Goal: Check status: Check status

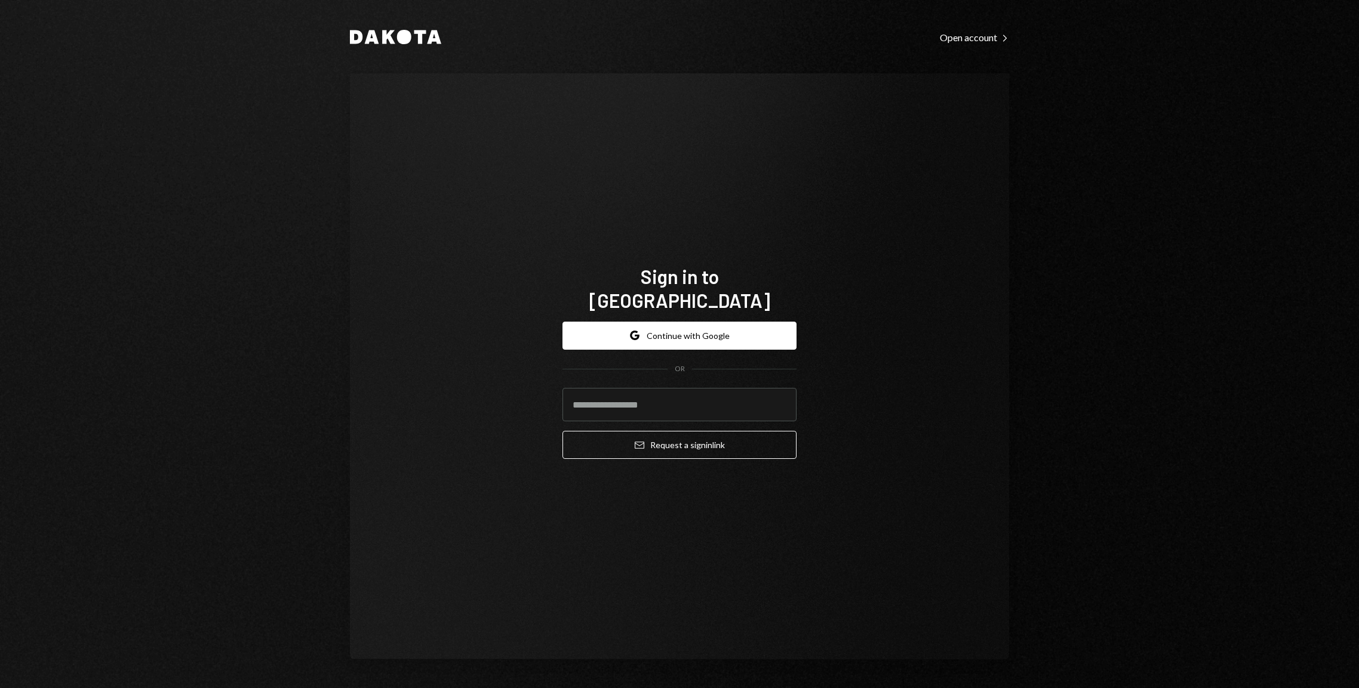
type input "**********"
click at [705, 435] on button "Email Request a sign in link" at bounding box center [679, 445] width 234 height 28
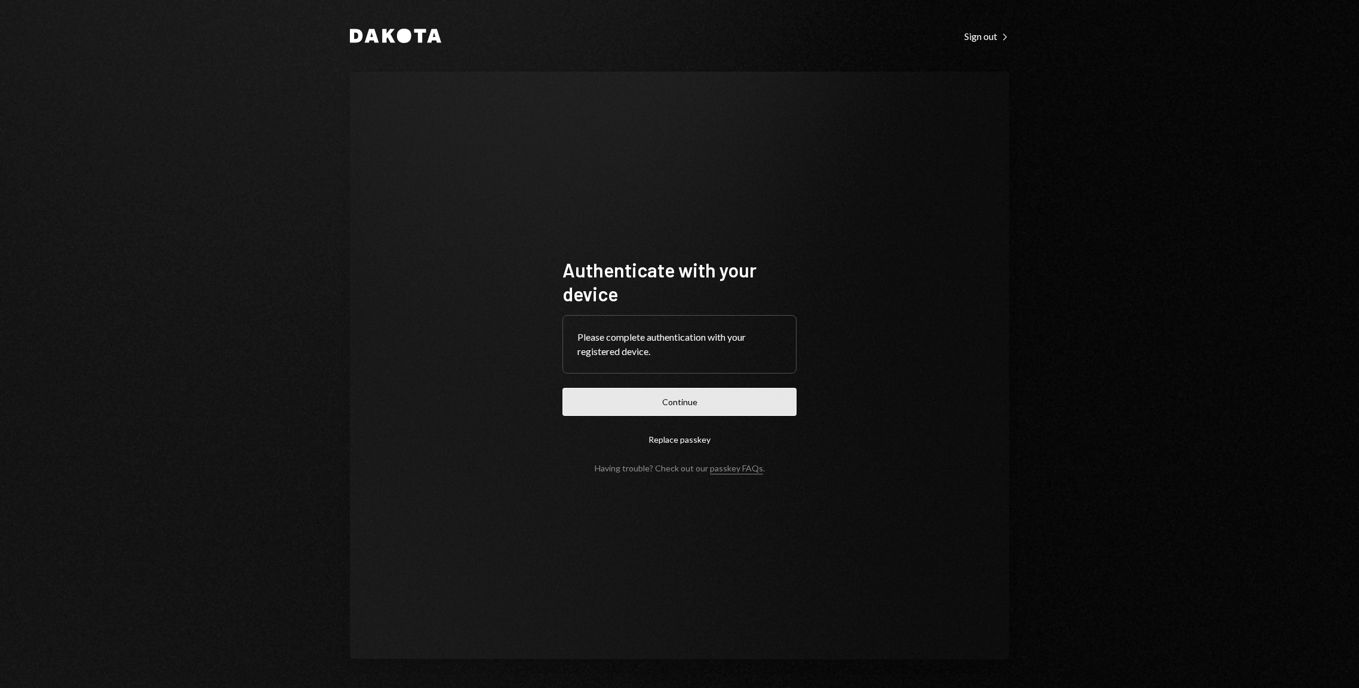
click at [690, 401] on button "Continue" at bounding box center [679, 402] width 234 height 28
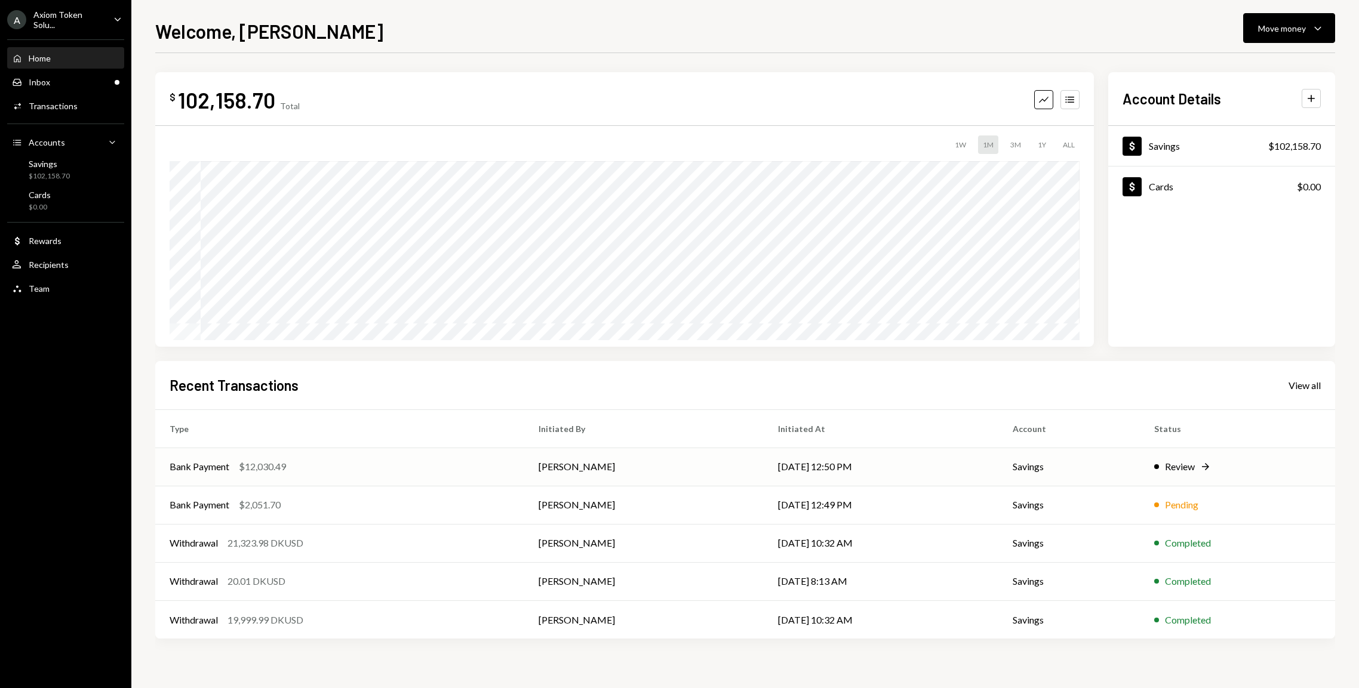
click at [1179, 474] on td "Review Right Arrow" at bounding box center [1237, 467] width 195 height 38
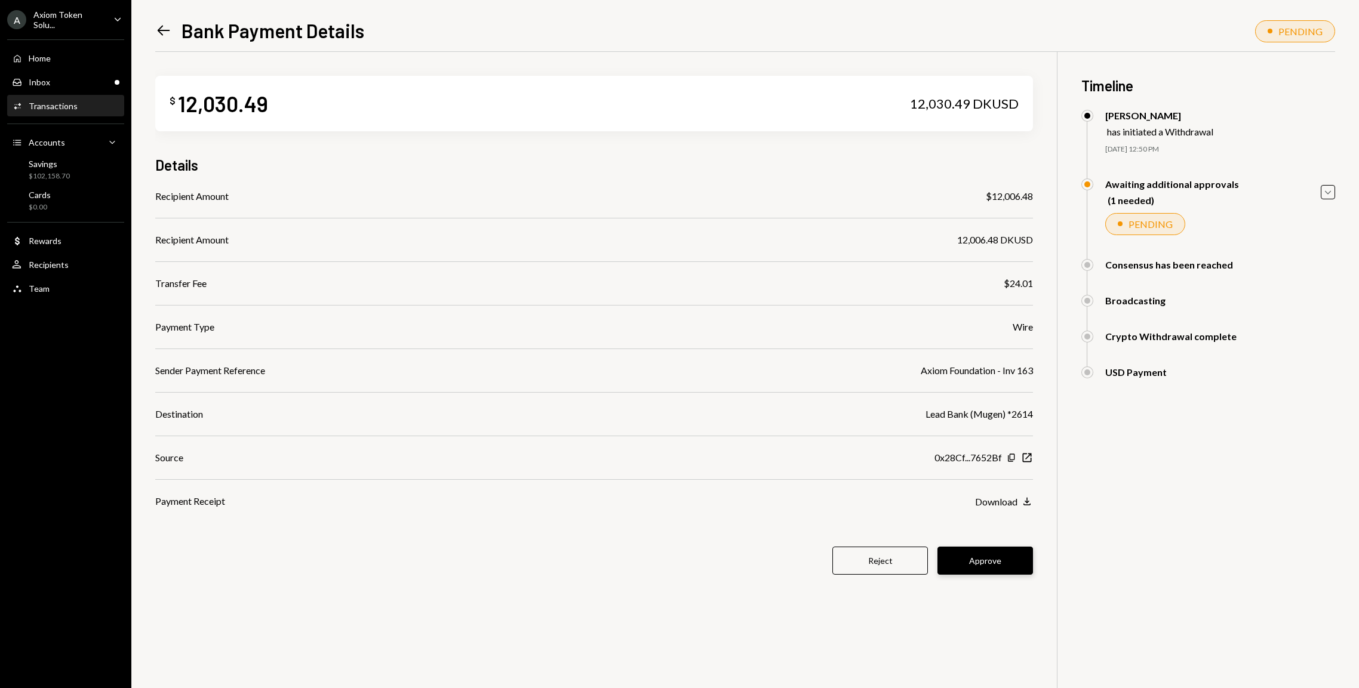
click at [994, 567] on button "Approve" at bounding box center [985, 561] width 96 height 28
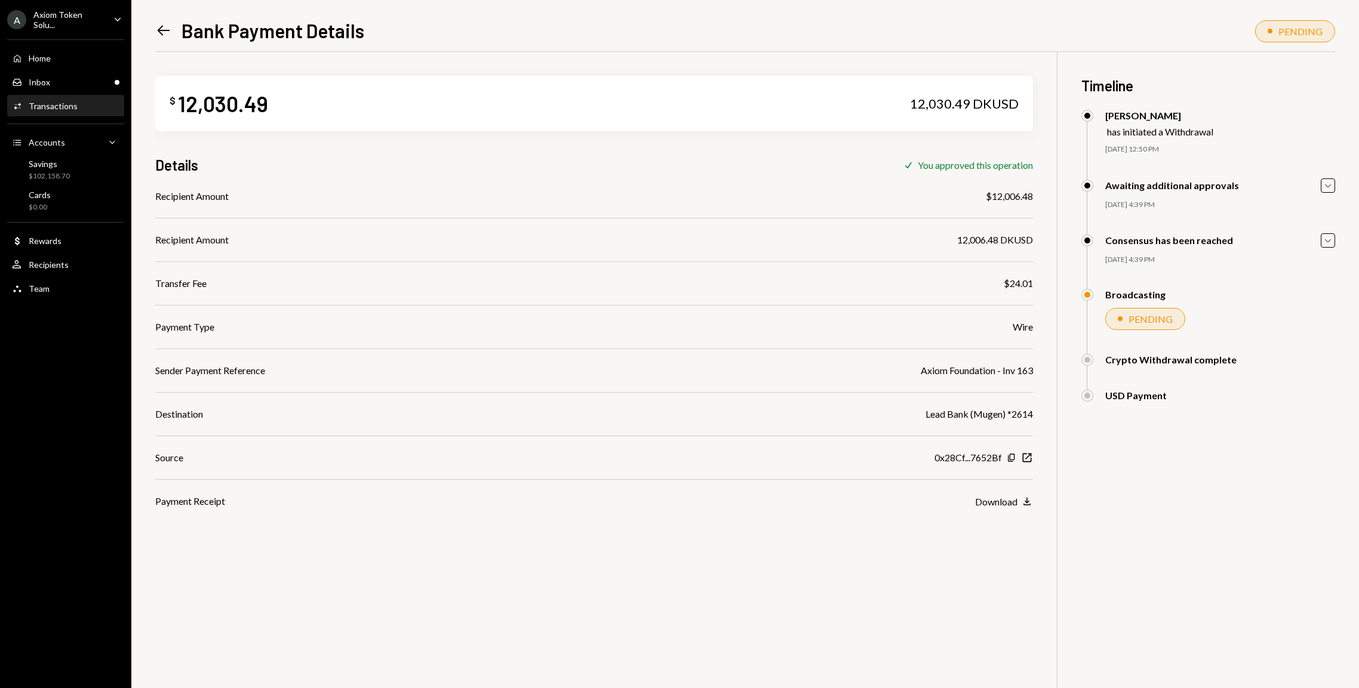
click at [157, 32] on icon "Left Arrow" at bounding box center [163, 30] width 17 height 17
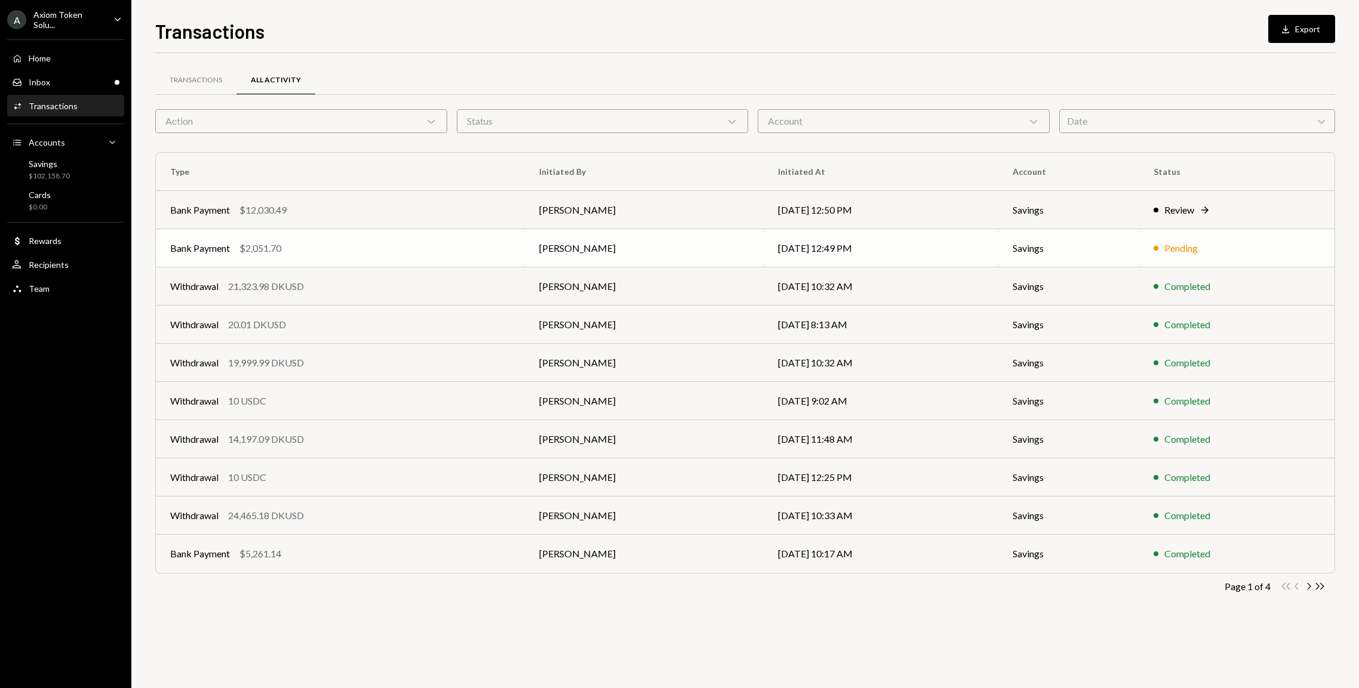
click at [1164, 245] on div "Pending" at bounding box center [1180, 248] width 33 height 14
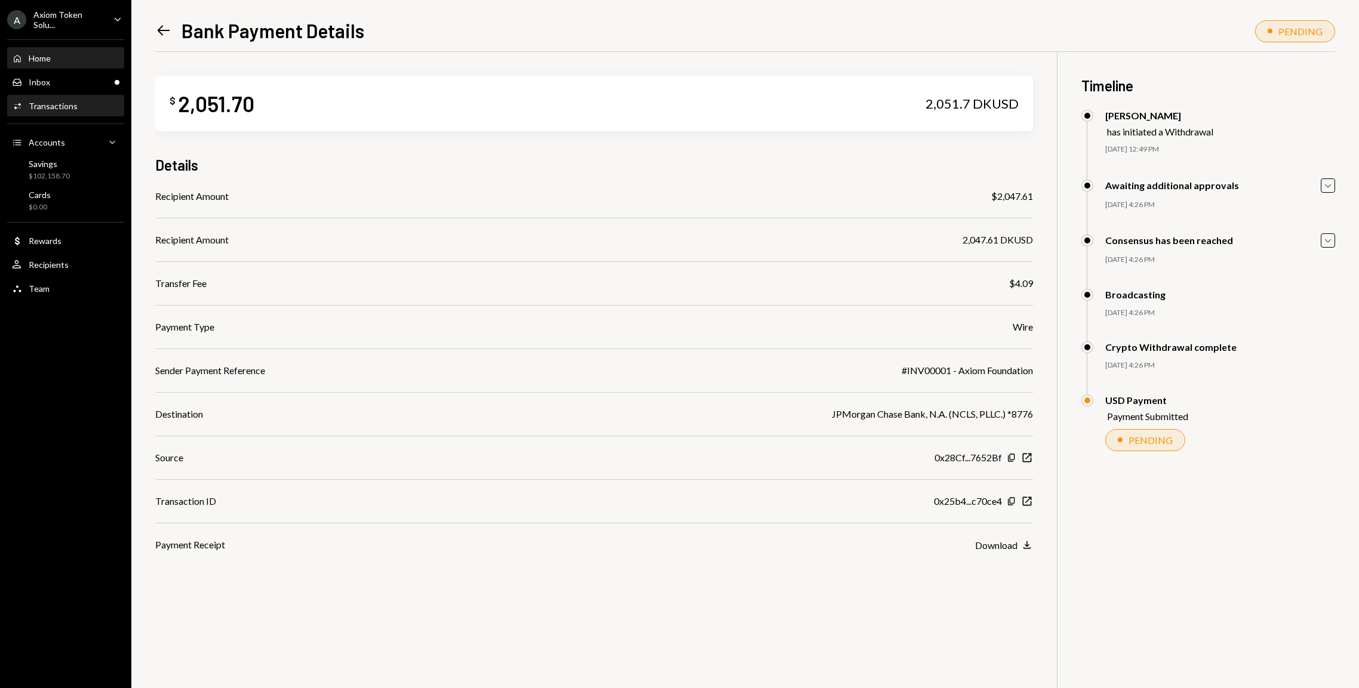
click at [57, 56] on div "Home Home" at bounding box center [65, 58] width 107 height 11
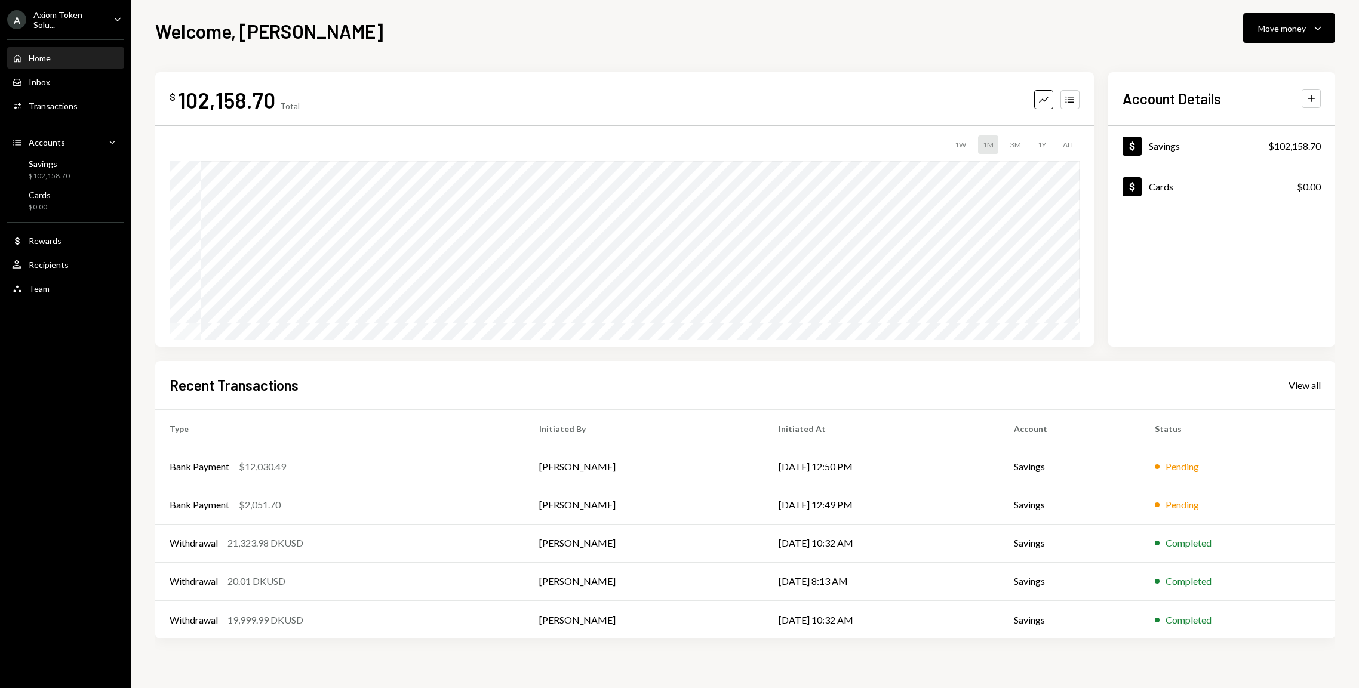
click at [1055, 45] on div "Welcome, Jared Move money Caret Down $ 102,158.70 Total Graph Accounts 1W 1M 3M…" at bounding box center [745, 353] width 1180 height 672
